Goal: Information Seeking & Learning: Check status

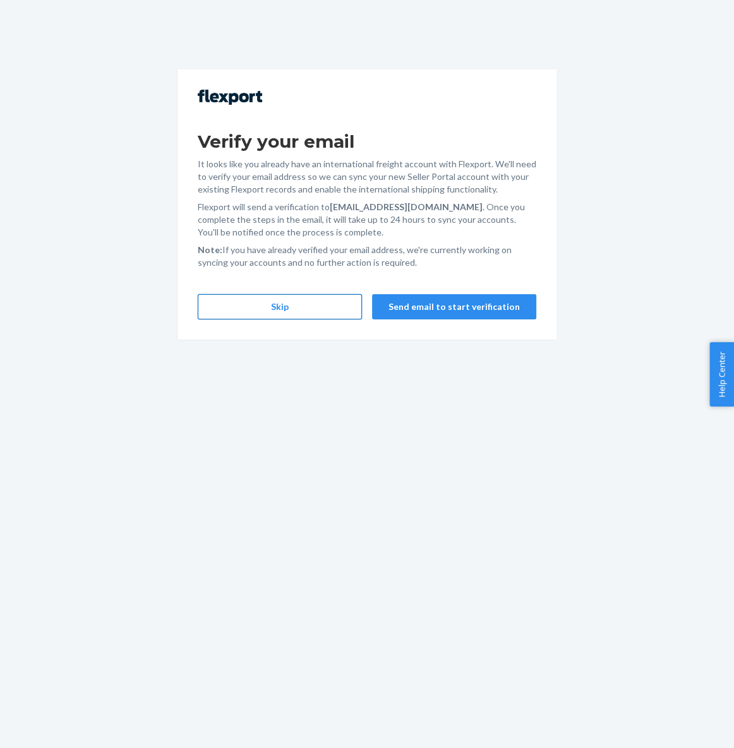
click at [294, 306] on button "Skip" at bounding box center [280, 306] width 164 height 25
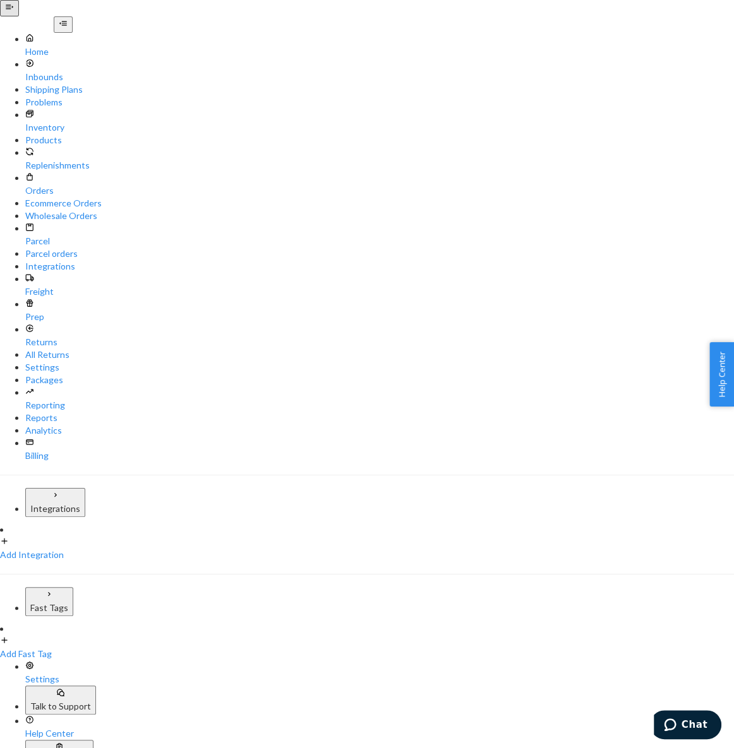
type input "ohmsto"
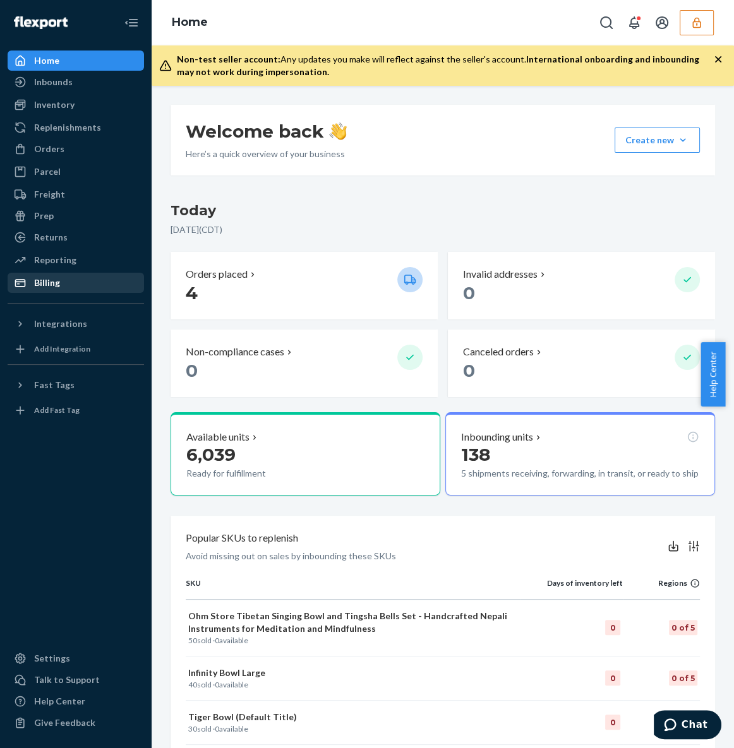
click at [57, 284] on div "Billing" at bounding box center [47, 283] width 26 height 13
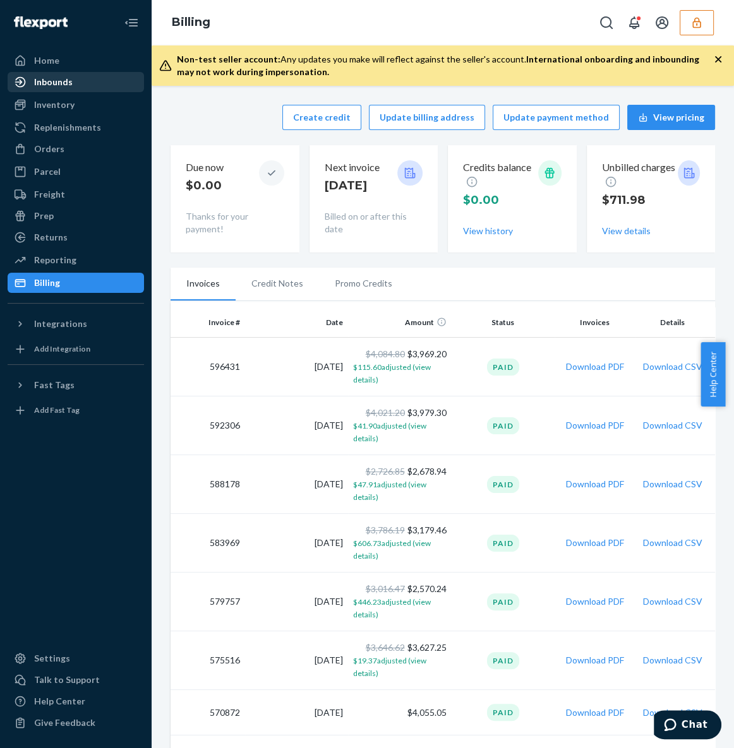
click at [102, 88] on div "Inbounds" at bounding box center [76, 82] width 134 height 18
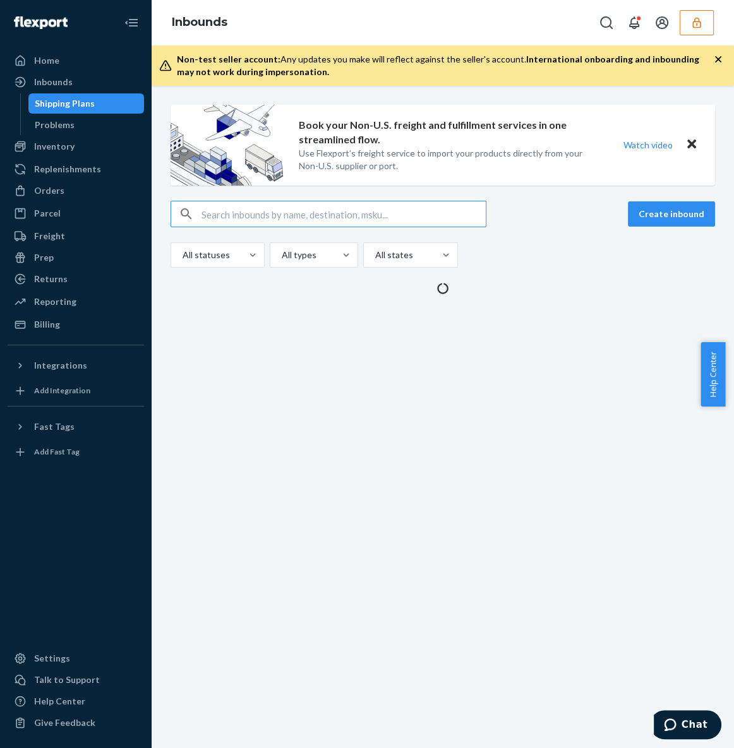
click at [82, 106] on div "Shipping Plans" at bounding box center [65, 103] width 60 height 13
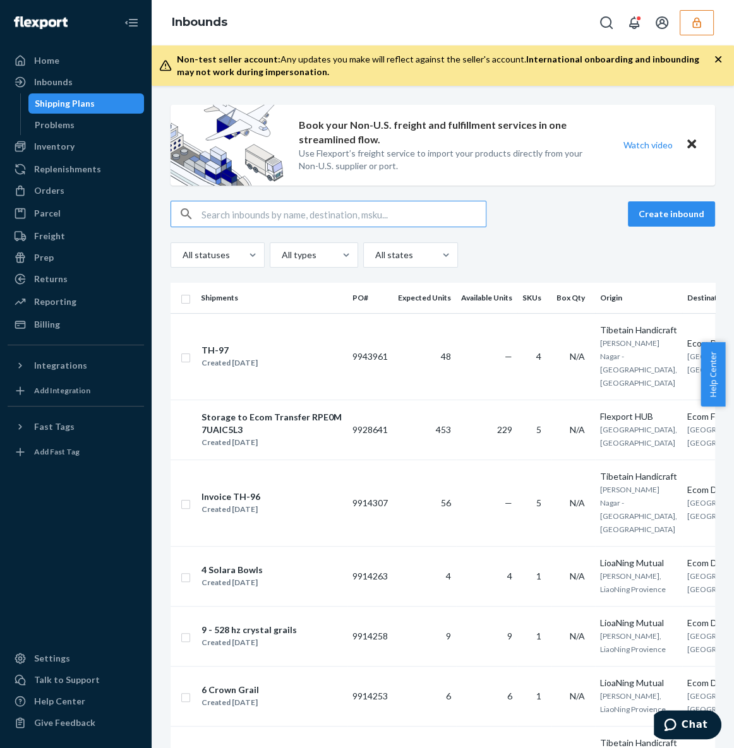
click at [232, 215] on input "text" at bounding box center [343, 213] width 284 height 25
paste input "DP8N5BV4NE7"
type input "DP8N5BV4NE7"
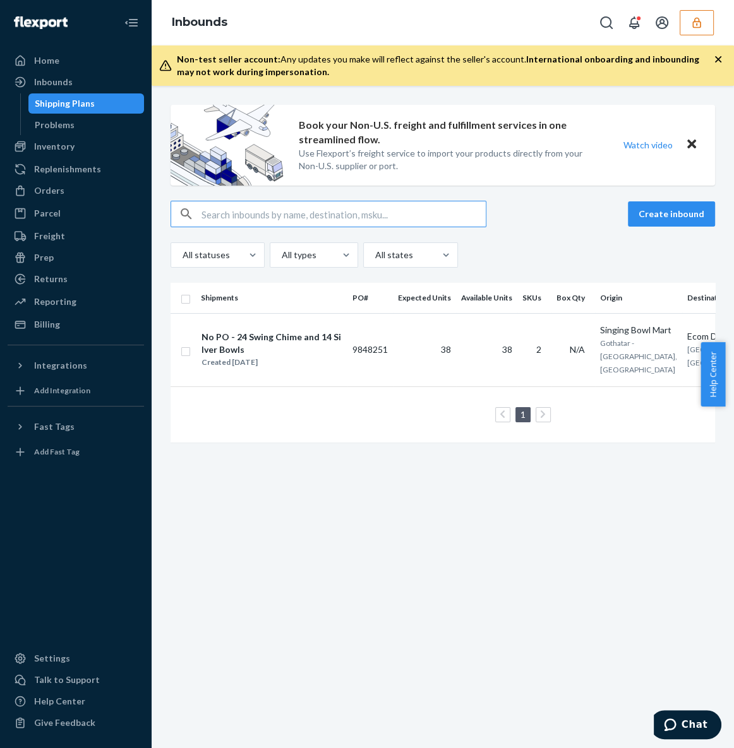
click at [399, 210] on input "text" at bounding box center [343, 213] width 284 height 25
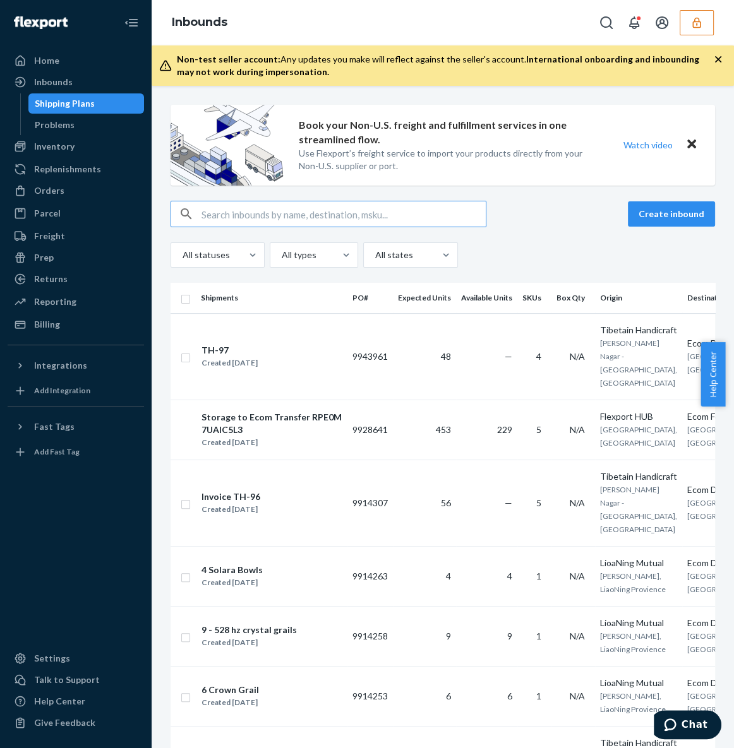
paste input "DP8N5BV4NE7"
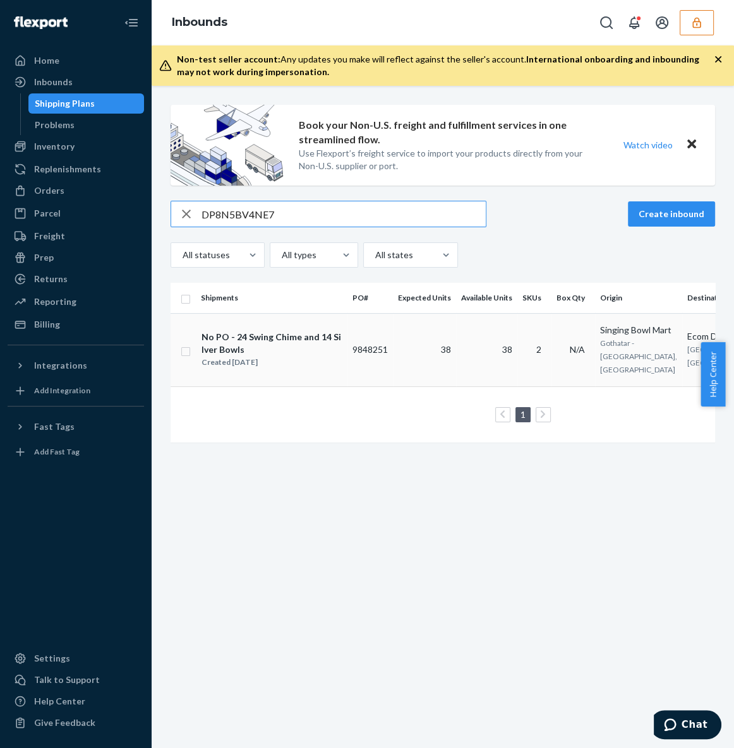
type input "DP8N5BV4NE7"
click at [263, 334] on div "No PO - 24 Swing Chime and 14 Silver Bowls" at bounding box center [271, 343] width 140 height 25
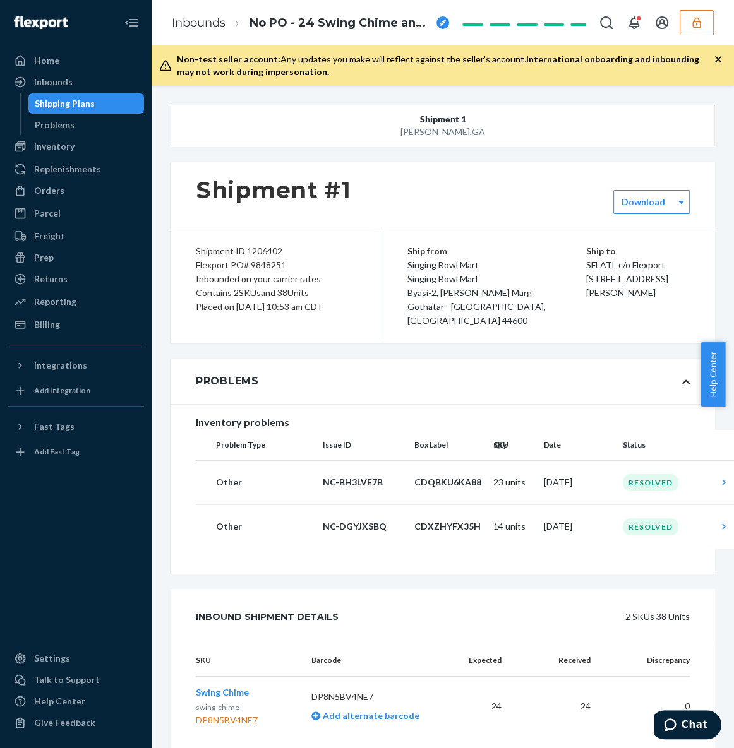
click at [462, 359] on div "Problems" at bounding box center [443, 381] width 544 height 45
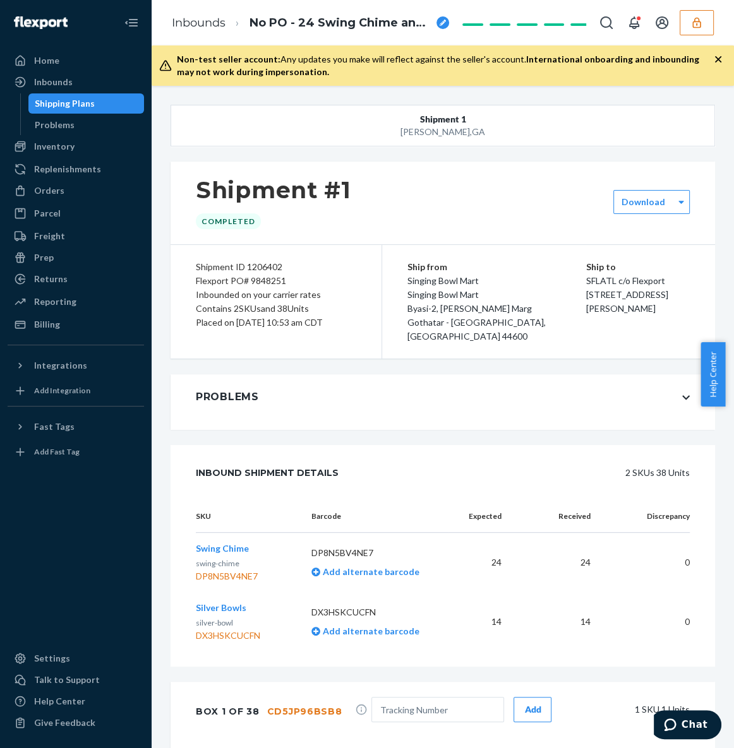
click at [247, 542] on div "Swing Chime swing-chime DP8N5BV4NE7" at bounding box center [227, 562] width 62 height 40
click at [236, 543] on span "Swing Chime" at bounding box center [222, 548] width 53 height 11
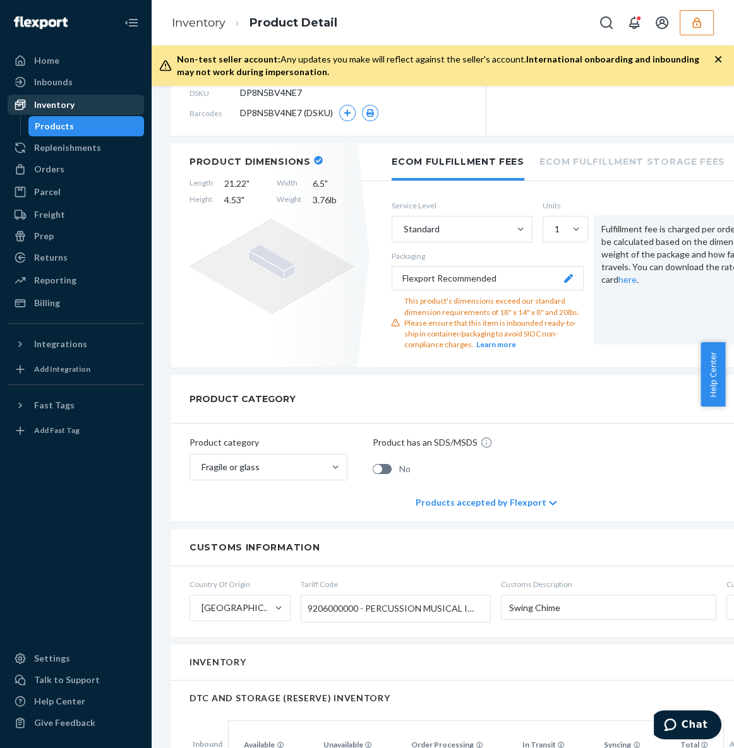
scroll to position [172, 0]
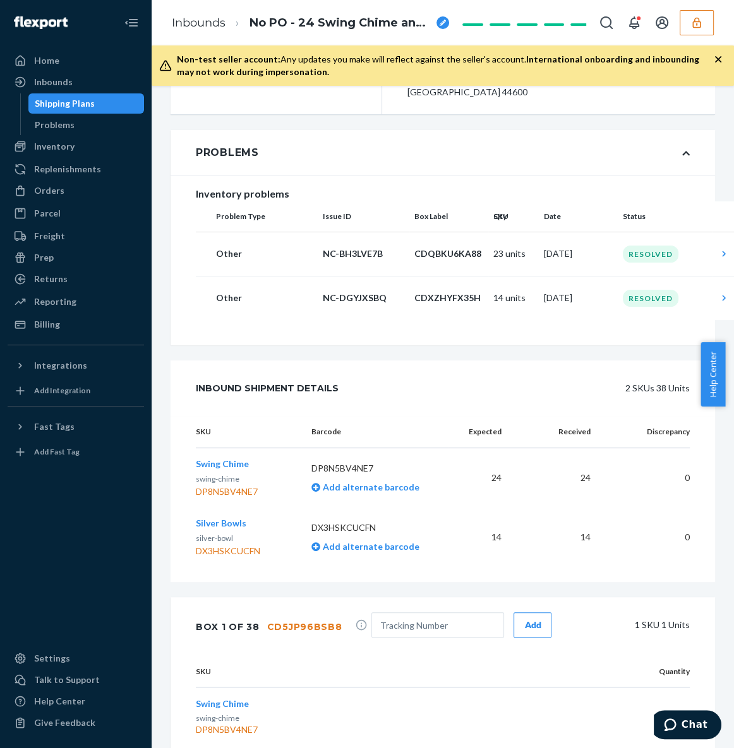
scroll to position [73, 0]
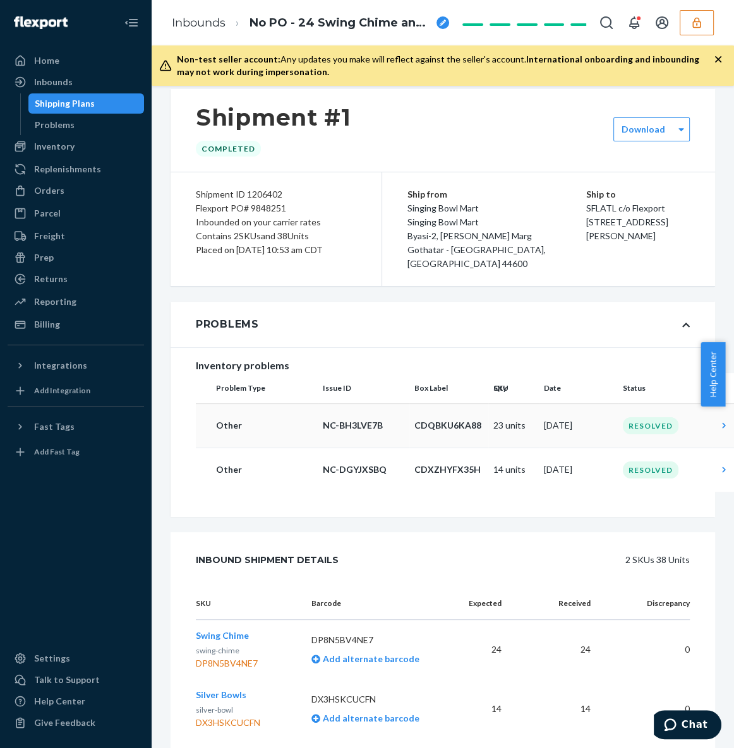
click at [599, 412] on td "Jul 25, 2025" at bounding box center [578, 426] width 79 height 44
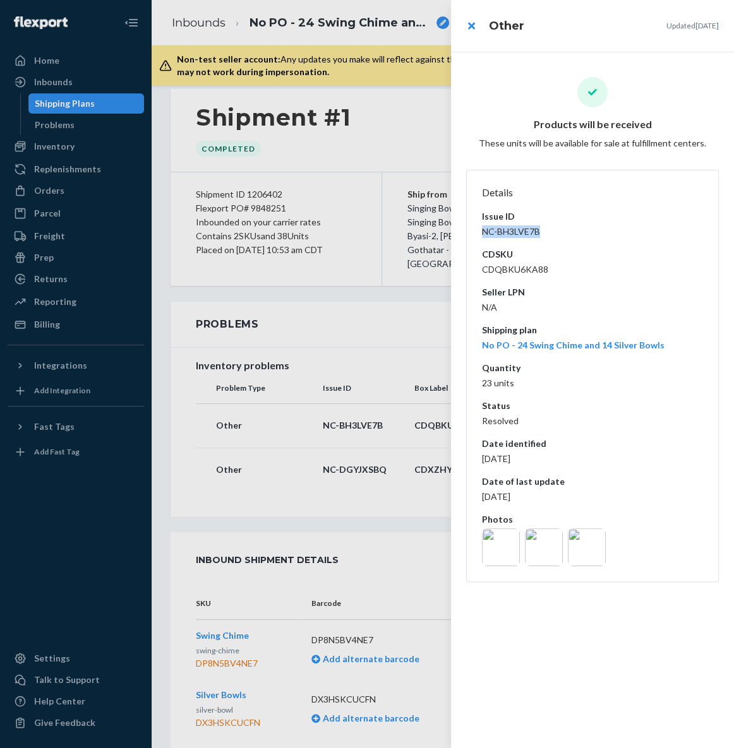
drag, startPoint x: 546, startPoint y: 229, endPoint x: 502, endPoint y: 223, distance: 44.0
click at [478, 227] on dl "Details Issue ID NC-BH3LVE7B CDSKU CDQBKU6KA88 Seller LPN N/A Shipping plan No …" at bounding box center [592, 376] width 253 height 412
copy dd "NC-BH3LVE7B"
click at [352, 337] on div at bounding box center [367, 374] width 734 height 748
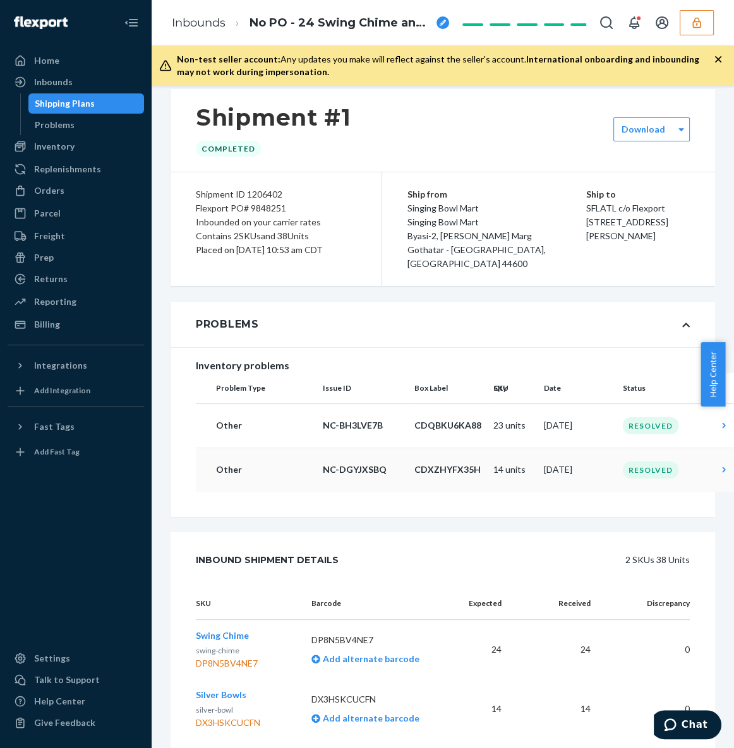
click at [506, 457] on td "14 units" at bounding box center [513, 470] width 51 height 44
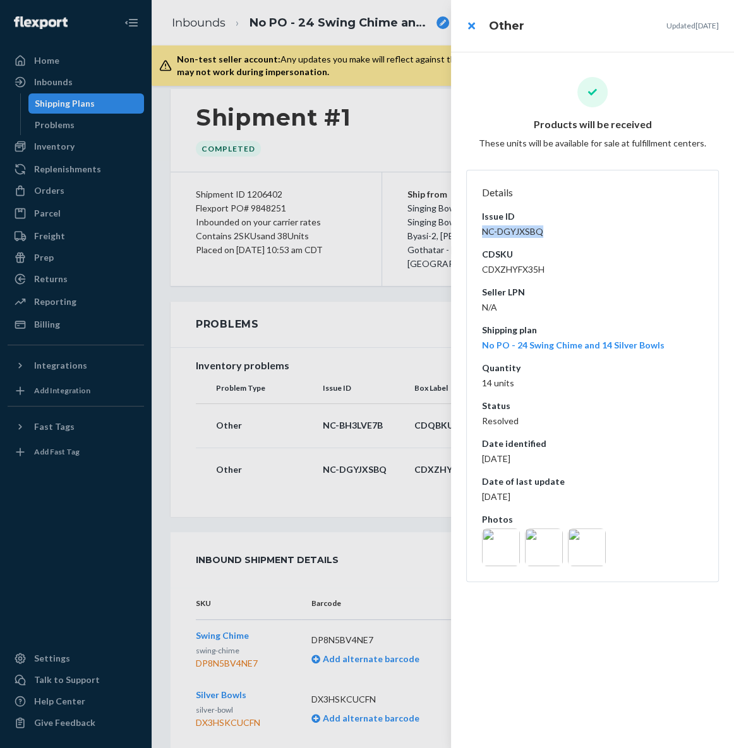
drag, startPoint x: 542, startPoint y: 232, endPoint x: 458, endPoint y: 209, distance: 87.0
click at [477, 236] on dl "Details Issue ID NC-DGYJXSBQ CDSKU CDXZHYFX35H Seller LPN N/A Shipping plan No …" at bounding box center [592, 376] width 253 height 412
copy dd "NC-DGYJXSBQ"
drag, startPoint x: 57, startPoint y: 313, endPoint x: 61, endPoint y: 319, distance: 6.5
click at [57, 313] on div at bounding box center [367, 374] width 734 height 748
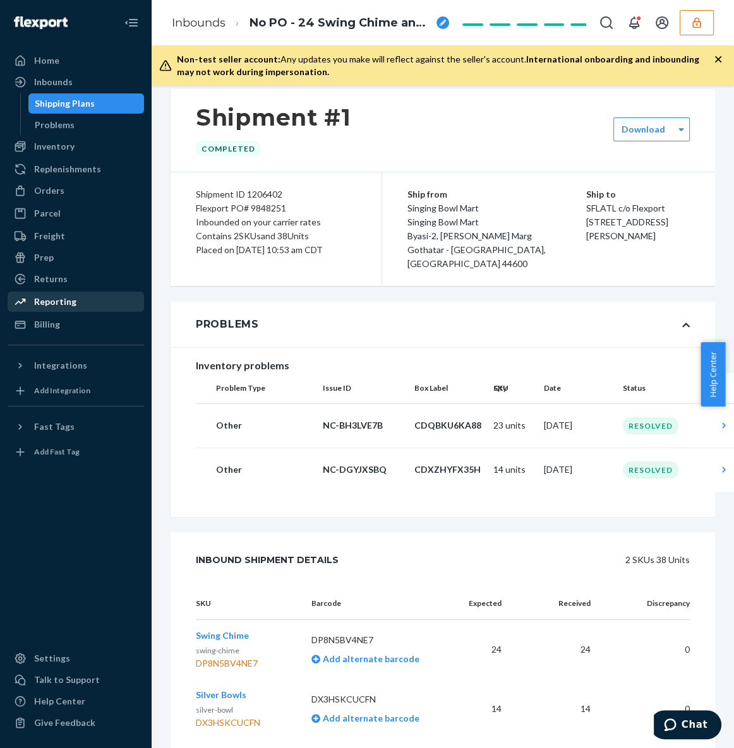
click at [59, 306] on div "Reporting" at bounding box center [55, 302] width 42 height 13
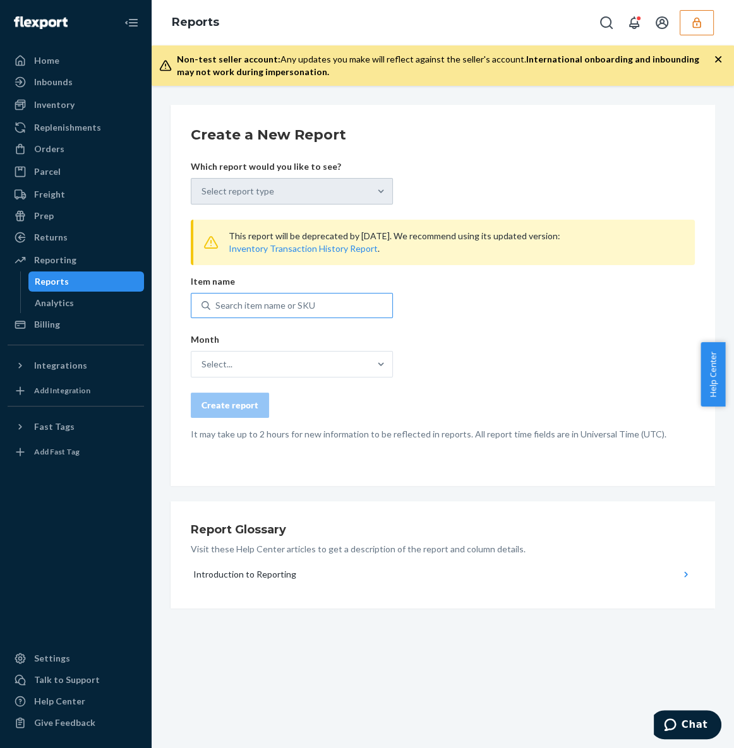
click at [295, 304] on div "Search item name or SKU" at bounding box center [265, 305] width 100 height 13
click at [217, 304] on input "Search item name or SKU" at bounding box center [215, 305] width 1 height 13
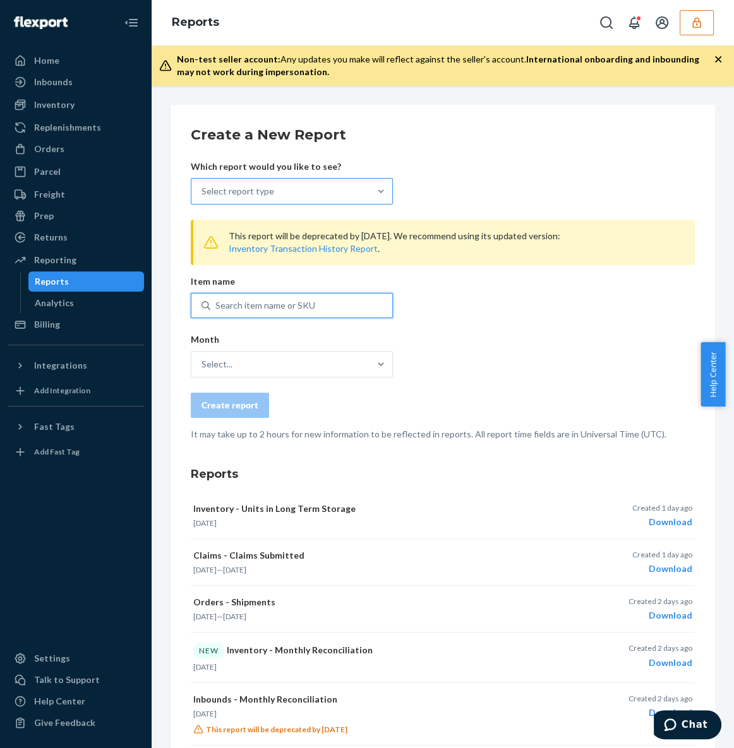
click at [339, 185] on div "Select report type" at bounding box center [280, 191] width 178 height 25
click at [203, 185] on input "Select report type" at bounding box center [201, 191] width 1 height 13
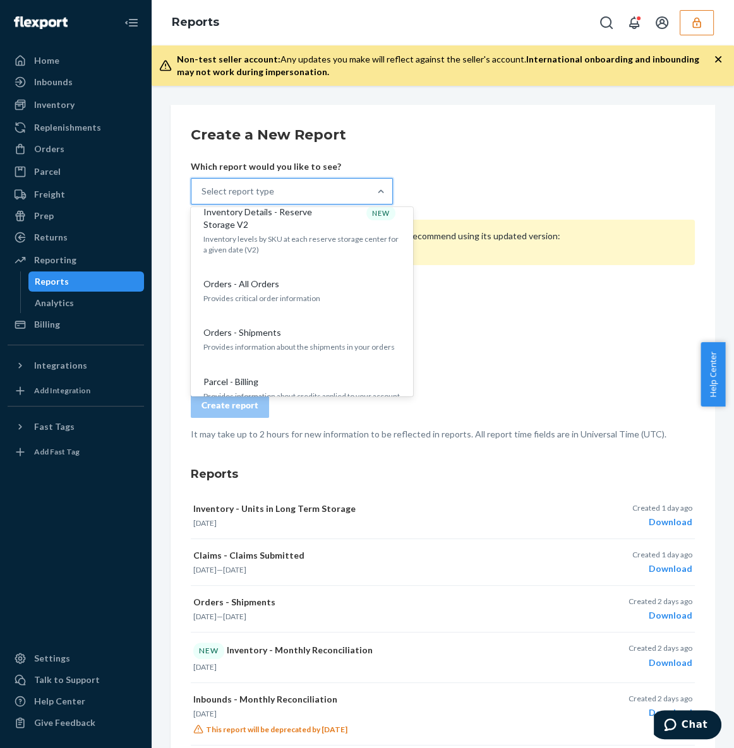
scroll to position [993, 0]
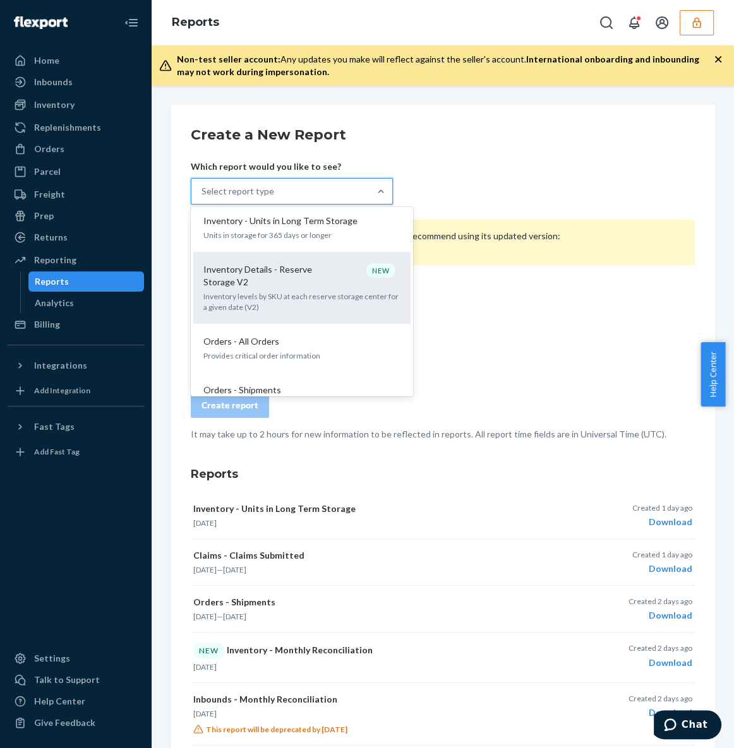
click at [285, 291] on p "Inventory levels by SKU at each reserve storage center for a given date (V2)" at bounding box center [301, 301] width 197 height 21
click at [203, 198] on input "option Inventory Details - Reserve Storage V2 focused, 18 of 32. 32 results ava…" at bounding box center [201, 191] width 1 height 13
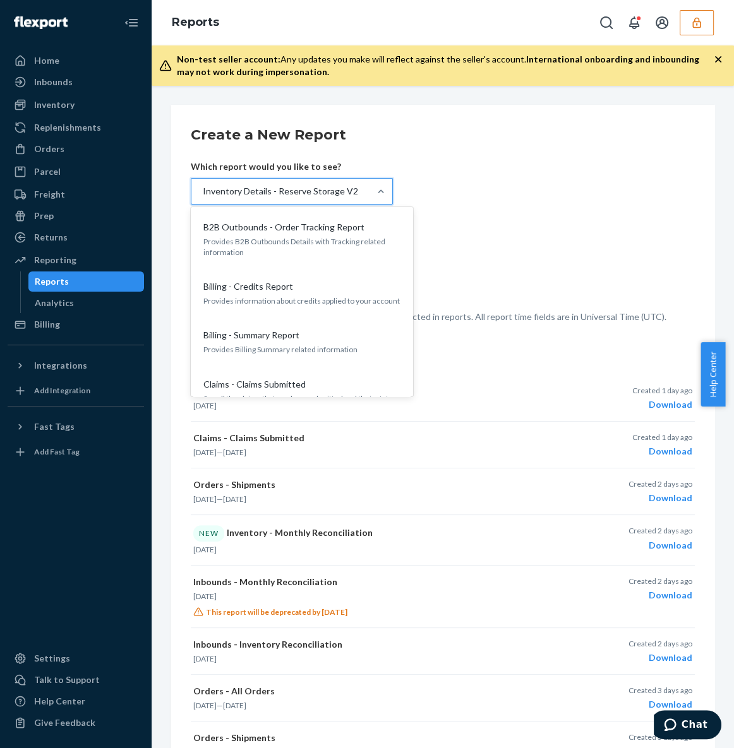
click at [315, 189] on div "Inventory Details - Reserve Storage V2" at bounding box center [280, 191] width 155 height 13
click at [203, 189] on input "option Inventory Details - Reserve Storage V2, selected. option Inventory Detai…" at bounding box center [201, 191] width 1 height 13
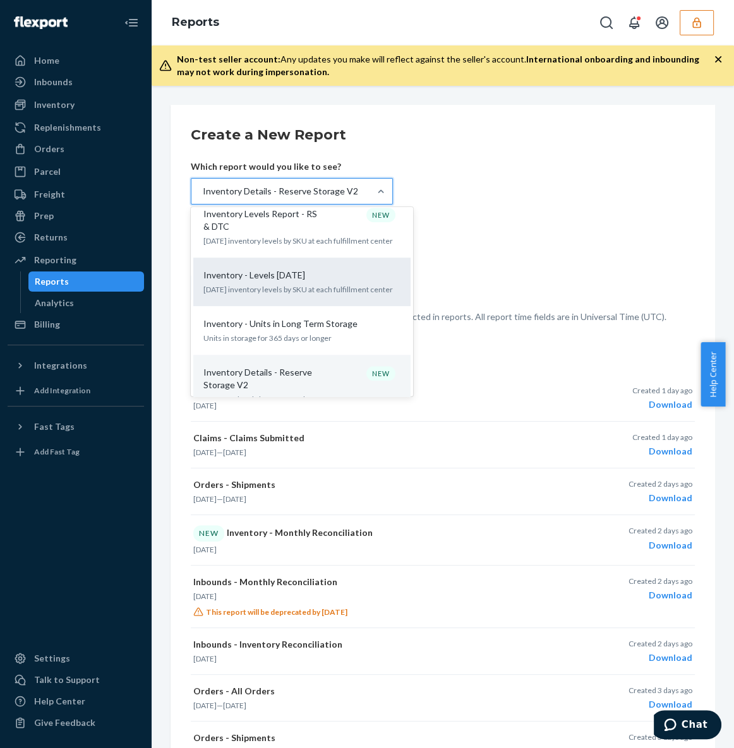
scroll to position [865, 0]
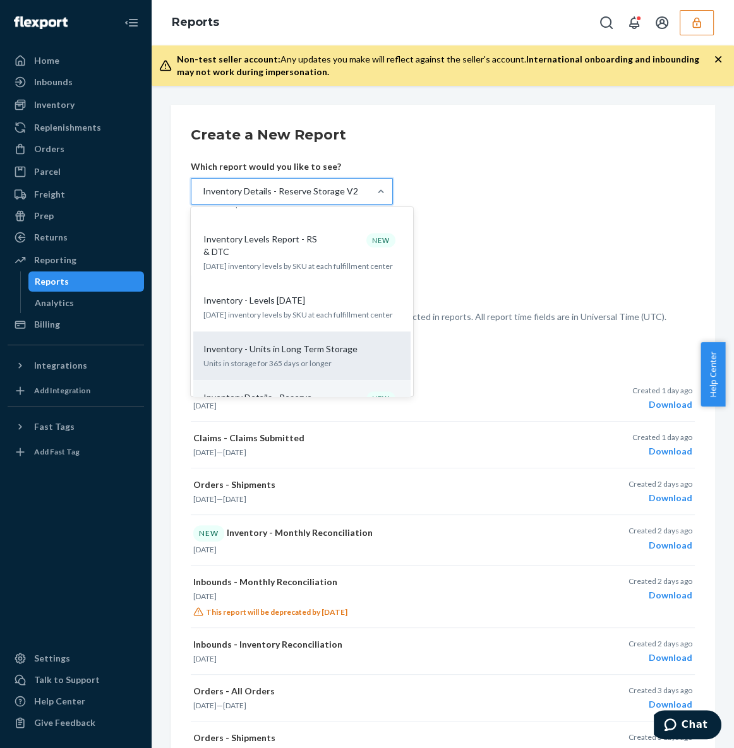
click at [291, 343] on p "Inventory - Units in Long Term Storage" at bounding box center [280, 349] width 154 height 13
click at [203, 198] on input "option Inventory Details - Reserve Storage V2, selected. option Inventory - Uni…" at bounding box center [201, 191] width 1 height 13
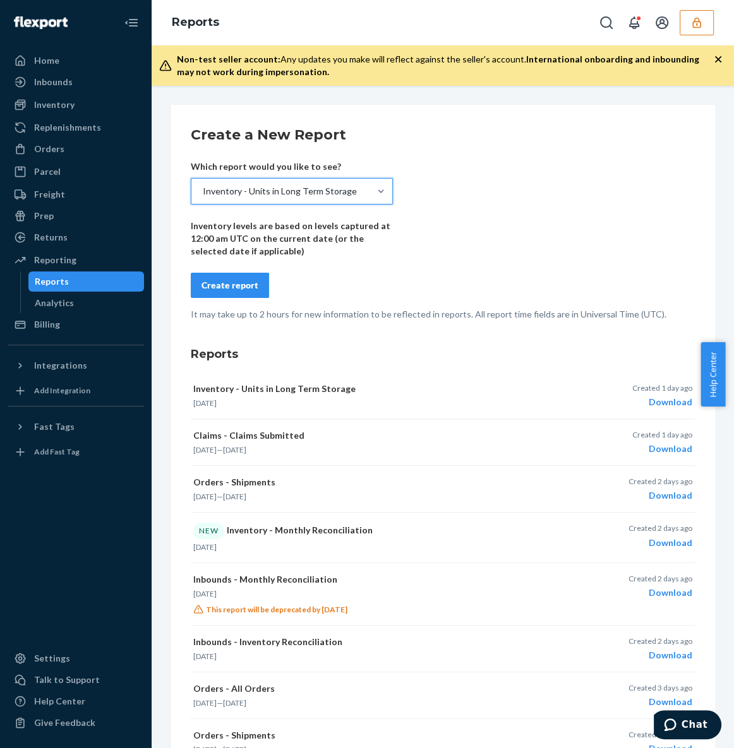
click at [244, 292] on button "Create report" at bounding box center [230, 285] width 78 height 25
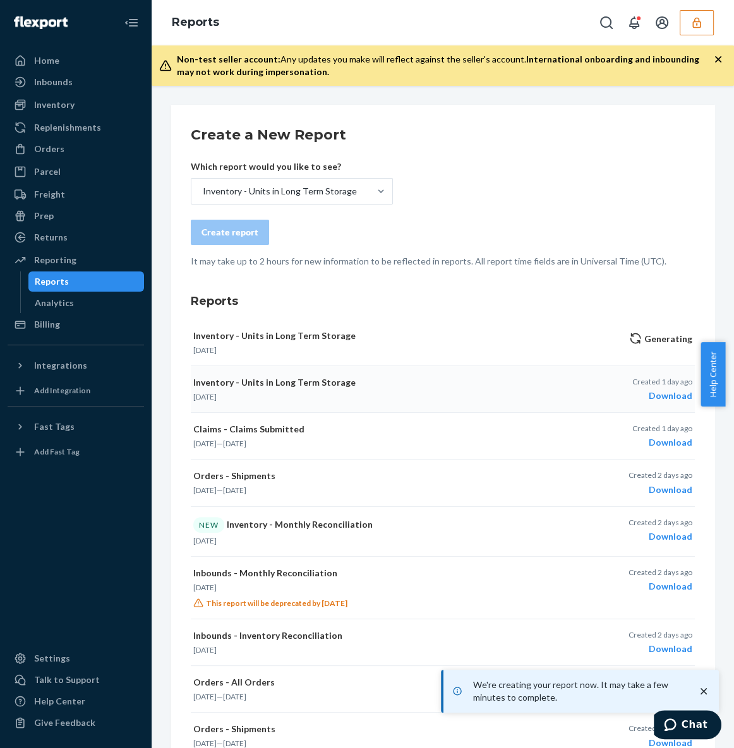
click at [657, 400] on div "Download" at bounding box center [662, 396] width 60 height 13
